Goal: Task Accomplishment & Management: Manage account settings

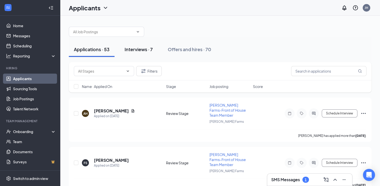
click at [139, 45] on button "Interviews · 7" at bounding box center [139, 49] width 38 height 15
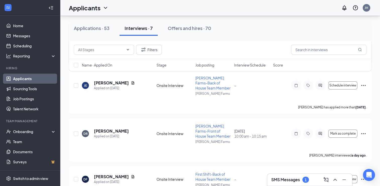
scroll to position [113, 0]
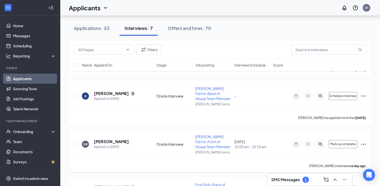
click at [365, 143] on icon "Ellipses" at bounding box center [363, 143] width 5 height 1
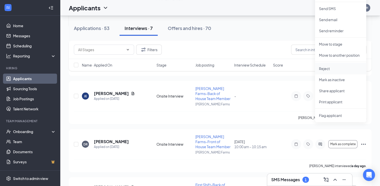
click at [329, 70] on p "Reject" at bounding box center [340, 68] width 43 height 5
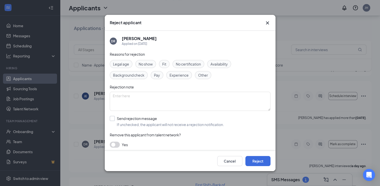
click at [110, 119] on input "Send rejection message If unchecked, the applicant will not receive a rejection…" at bounding box center [167, 121] width 114 height 11
checkbox input "true"
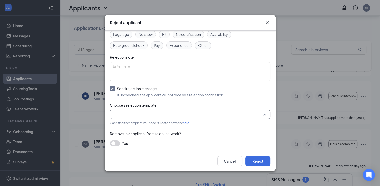
click at [147, 113] on input "search" at bounding box center [188, 114] width 151 height 9
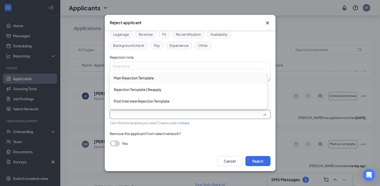
click at [127, 74] on div "Main Rejection Template" at bounding box center [188, 78] width 157 height 12
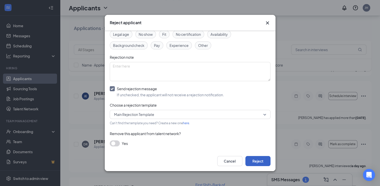
click at [256, 163] on button "Reject" at bounding box center [258, 161] width 25 height 10
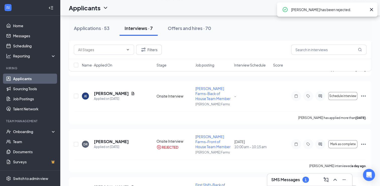
click at [274, 176] on div "SMS Messages 1" at bounding box center [290, 179] width 38 height 6
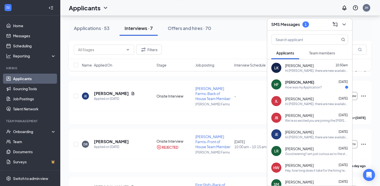
click at [309, 83] on span "[PERSON_NAME]" at bounding box center [299, 81] width 29 height 5
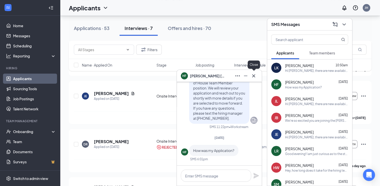
click at [254, 79] on button at bounding box center [254, 76] width 8 height 8
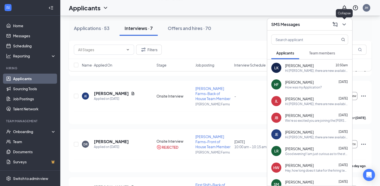
click at [344, 22] on icon "ChevronDown" at bounding box center [344, 24] width 6 height 6
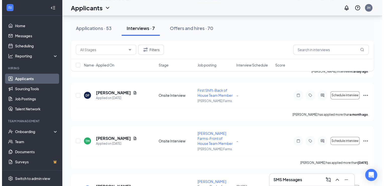
scroll to position [213, 0]
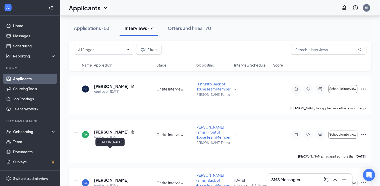
click at [104, 177] on h5 "[PERSON_NAME]" at bounding box center [111, 180] width 35 height 6
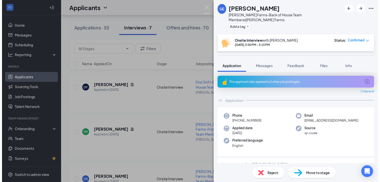
scroll to position [76, 0]
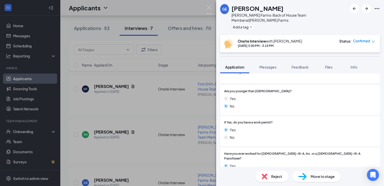
click at [180, 85] on div "[PERSON_NAME] [PERSON_NAME] Farms-Back of House Team Member at [PERSON_NAME] Fa…" at bounding box center [192, 93] width 384 height 186
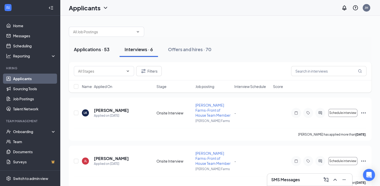
click at [98, 48] on div "Applications · 53" at bounding box center [92, 49] width 36 height 6
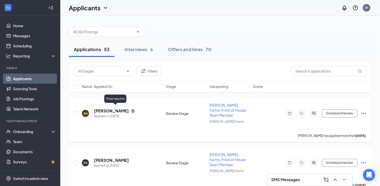
click at [131, 109] on icon "Document" at bounding box center [133, 111] width 4 height 4
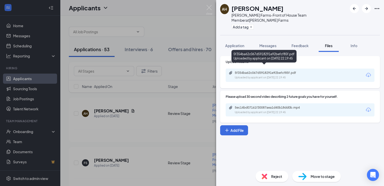
click at [249, 75] on div "Uploaded by applicant on [DATE] 22:19:45" at bounding box center [272, 77] width 75 height 4
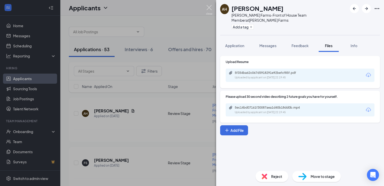
click at [211, 12] on img at bounding box center [209, 10] width 6 height 10
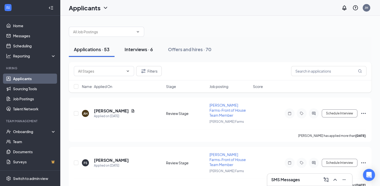
click at [136, 47] on div "Interviews · 6" at bounding box center [139, 49] width 28 height 6
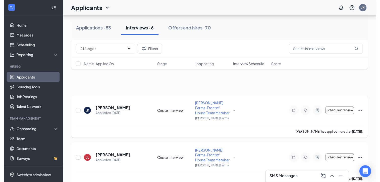
scroll to position [170, 0]
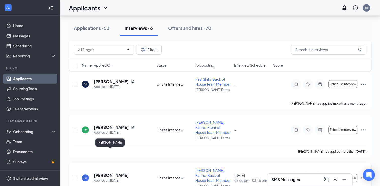
click at [106, 172] on h5 "[PERSON_NAME]" at bounding box center [111, 175] width 35 height 6
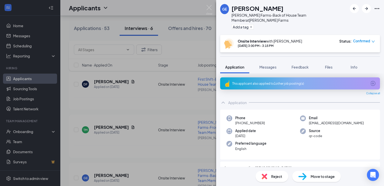
click at [140, 132] on div "[PERSON_NAME] [PERSON_NAME] Farms-Back of House Team Member at [PERSON_NAME] Fa…" at bounding box center [192, 93] width 384 height 186
